Goal: Task Accomplishment & Management: Complete application form

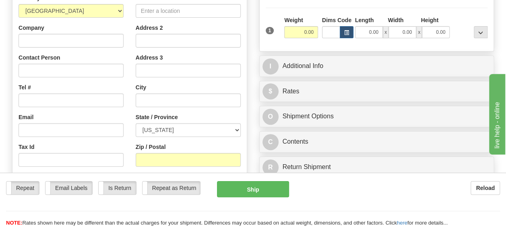
scroll to position [149, 0]
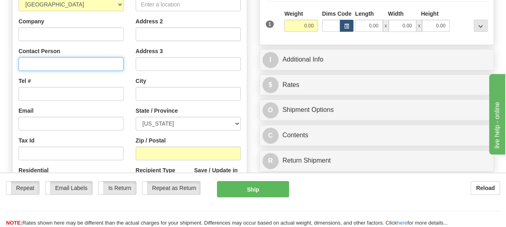
click at [71, 65] on input "Contact Person" at bounding box center [71, 64] width 105 height 14
type input "[PERSON_NAME]"
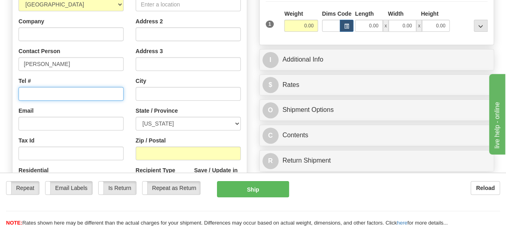
click at [57, 99] on input "Tel #" at bounding box center [71, 94] width 105 height 14
paste input "1 6142164427"
type input "1 6142164427"
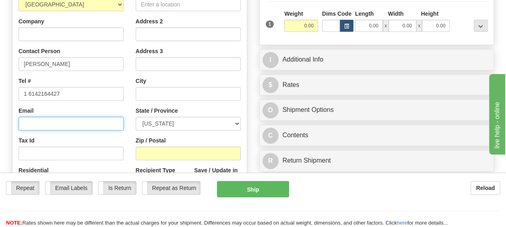
click at [56, 122] on input "Email" at bounding box center [71, 124] width 105 height 14
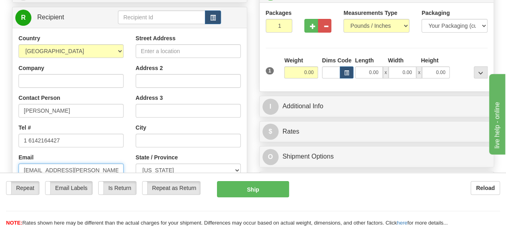
scroll to position [90, 0]
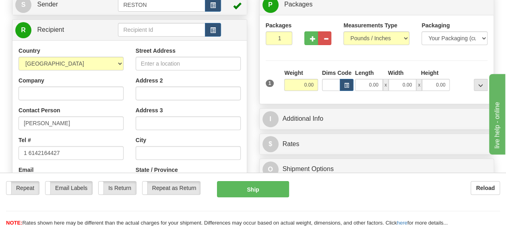
type input "[EMAIL_ADDRESS][PERSON_NAME][DOMAIN_NAME]"
click at [148, 91] on input "Address 2" at bounding box center [188, 94] width 105 height 14
click at [157, 64] on input "Street Address" at bounding box center [188, 64] width 105 height 14
click at [157, 58] on input "Street Address" at bounding box center [188, 64] width 105 height 14
paste input "[STREET_ADDRESS]"
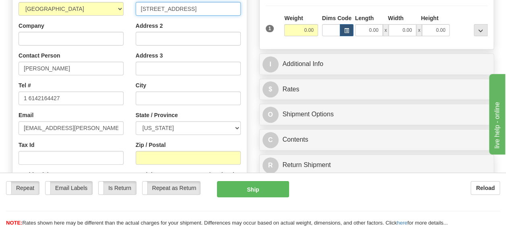
scroll to position [145, 0]
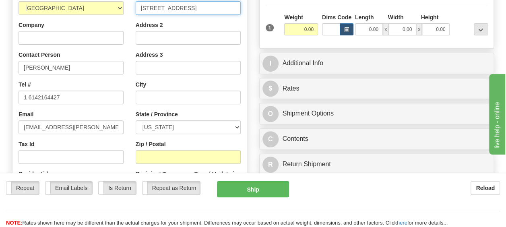
type input "[STREET_ADDRESS]"
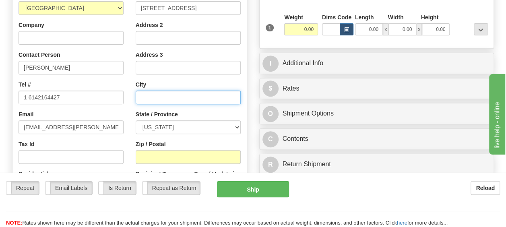
click at [155, 92] on input "text" at bounding box center [188, 98] width 105 height 14
type input "Navarre"
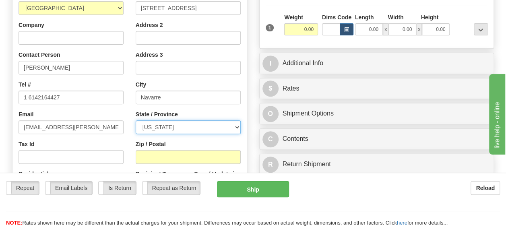
click at [158, 123] on select "[US_STATE] [US_STATE] [US_STATE] [US_STATE] Armed Forces America Armed Forces E…" at bounding box center [188, 127] width 105 height 14
select select "OH"
click at [136, 120] on select "[US_STATE] [US_STATE] [US_STATE] [US_STATE] Armed Forces America Armed Forces E…" at bounding box center [188, 127] width 105 height 14
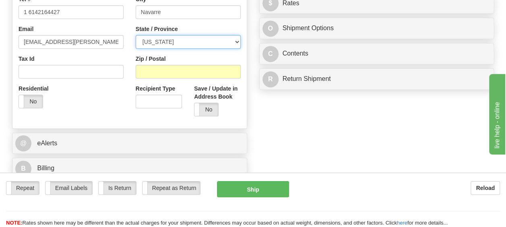
scroll to position [232, 0]
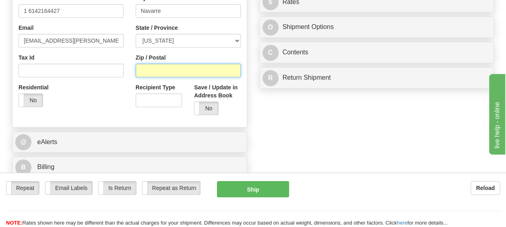
click at [161, 72] on input "Zip / Postal" at bounding box center [188, 71] width 105 height 14
click at [153, 71] on input "Zip / Postal" at bounding box center [188, 71] width 105 height 14
type input "44662"
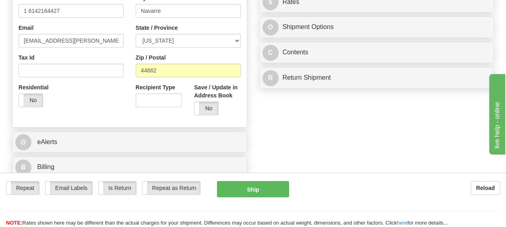
click at [106, 115] on div "Country [GEOGRAPHIC_DATA] [GEOGRAPHIC_DATA] [GEOGRAPHIC_DATA] [GEOGRAPHIC_DATA]…" at bounding box center [129, 13] width 234 height 217
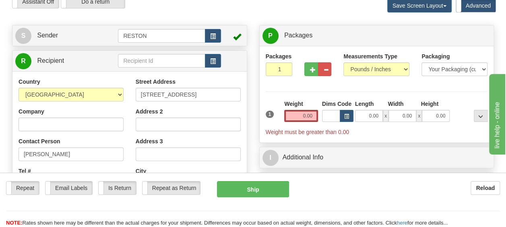
scroll to position [58, 0]
click at [305, 113] on input "0.00" at bounding box center [301, 116] width 34 height 12
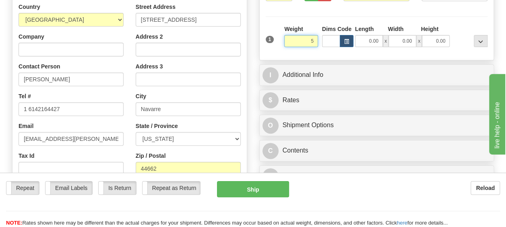
scroll to position [134, 0]
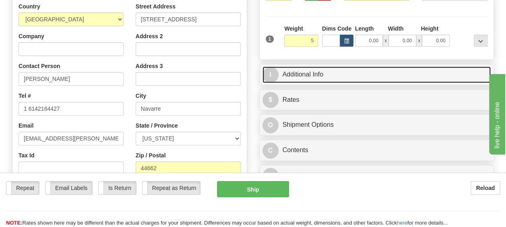
click at [346, 80] on link "I Additional Info" at bounding box center [377, 74] width 229 height 17
type input "5.00"
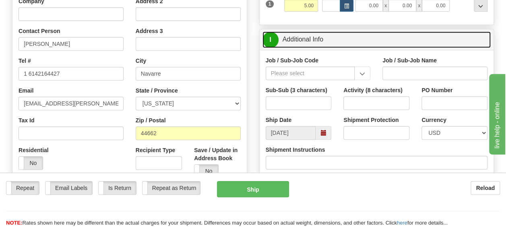
scroll to position [170, 0]
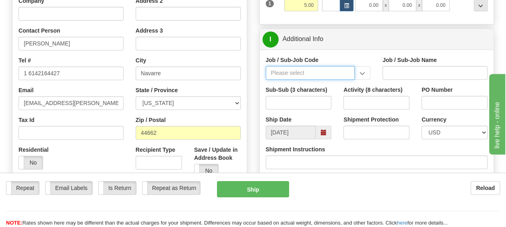
click at [308, 69] on input "Job / Sub-Job Code" at bounding box center [310, 73] width 89 height 14
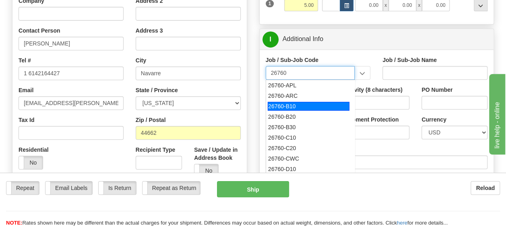
click at [293, 103] on div "26760-B10" at bounding box center [309, 106] width 82 height 9
type input "26760-B10"
type input "POLAND AP1000 ENGINEERING DEVELOPMENT - HOME OFFI"
type input "26760-B10"
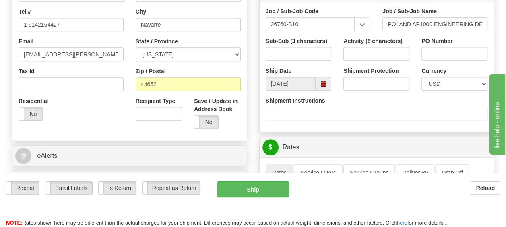
scroll to position [219, 0]
click at [387, 86] on input "Shipment Protection" at bounding box center [377, 84] width 66 height 14
type input "800"
click at [357, 93] on div "Shipment Protection 800" at bounding box center [376, 81] width 78 height 30
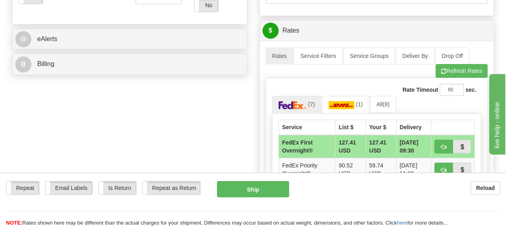
scroll to position [309, 0]
